Goal: Task Accomplishment & Management: Manage account settings

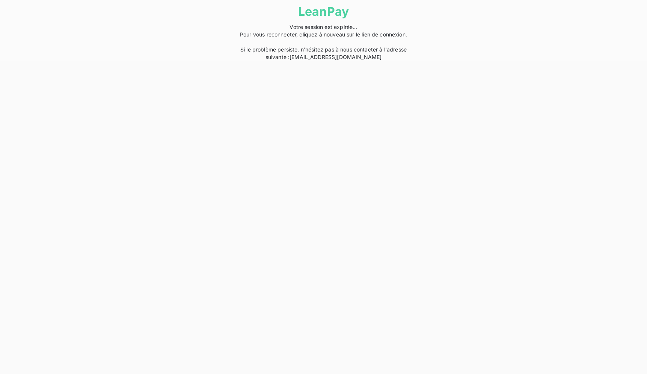
click at [575, 61] on html "LeanPay Votre session est expirée... Pour vous reconnecter, cliquez à nouveau s…" at bounding box center [323, 30] width 647 height 61
drag, startPoint x: 638, startPoint y: 102, endPoint x: 552, endPoint y: 86, distance: 87.5
click at [631, 61] on html "LeanPay Votre session est expirée... Pour vous reconnecter, cliquez à nouveau s…" at bounding box center [323, 30] width 647 height 61
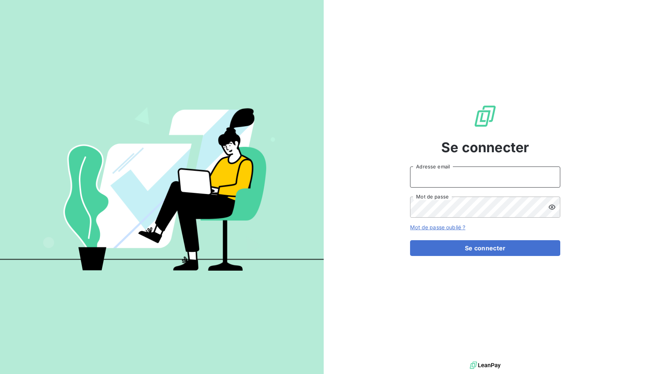
click at [463, 180] on input "Adresse email" at bounding box center [485, 176] width 150 height 21
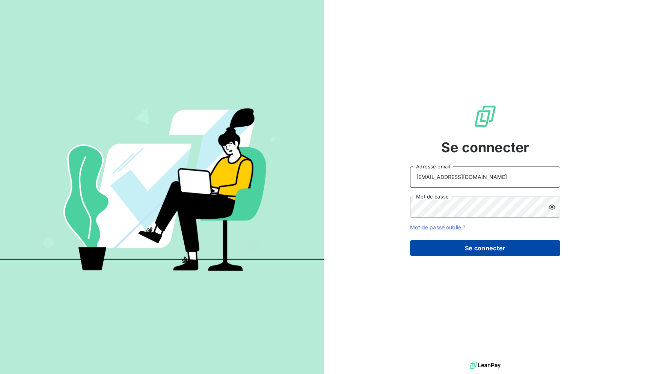
type input "RECOUVREMENT@ADAPTEL.FR"
click at [451, 247] on button "Se connecter" at bounding box center [485, 248] width 150 height 16
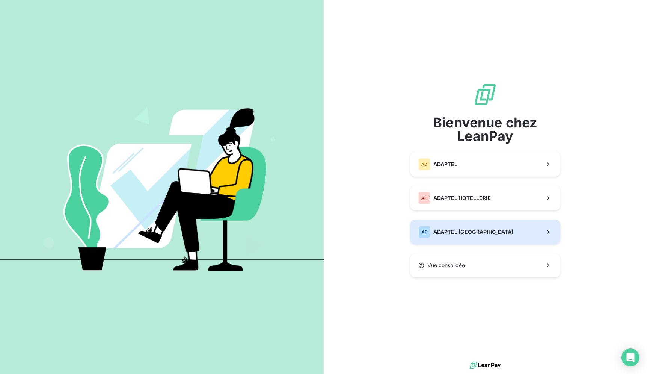
click at [456, 237] on div "AP ADAPTEL PARIS" at bounding box center [465, 232] width 95 height 12
